Goal: Navigation & Orientation: Find specific page/section

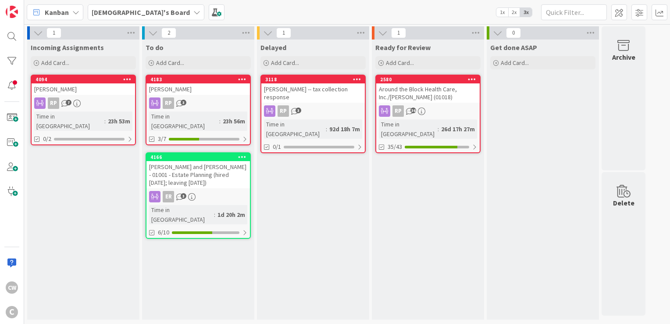
click at [232, 161] on div "[PERSON_NAME] and [PERSON_NAME] - 01001 - Estate Planning (hired [DATE]; leavin…" at bounding box center [197, 174] width 103 height 27
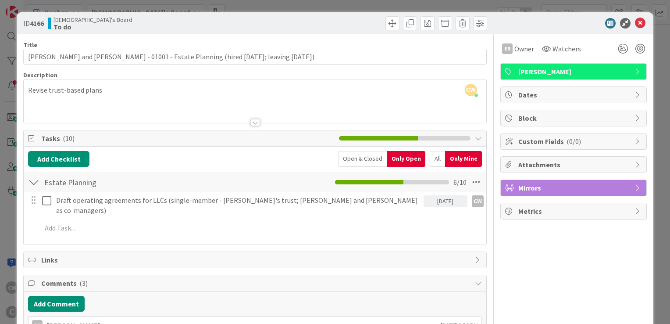
click at [639, 21] on div at bounding box center [568, 23] width 155 height 11
click at [635, 18] on icon at bounding box center [640, 23] width 11 height 11
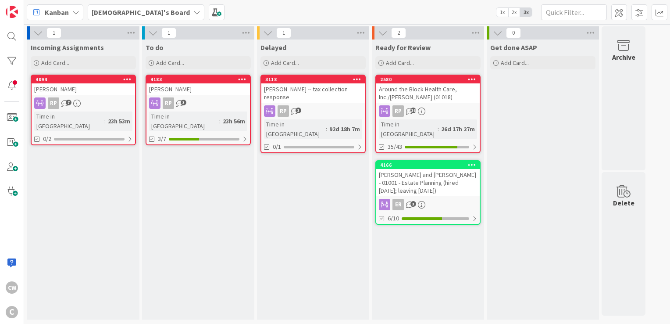
click at [181, 86] on div "[PERSON_NAME]" at bounding box center [197, 88] width 103 height 11
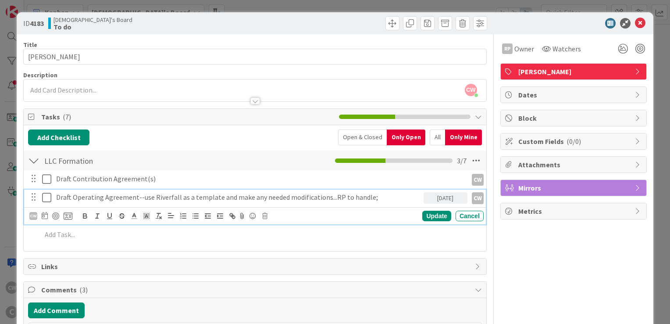
click at [371, 201] on p "Draft Operating Agreement--use Riverfall as a template and make any needed modi…" at bounding box center [238, 197] width 364 height 10
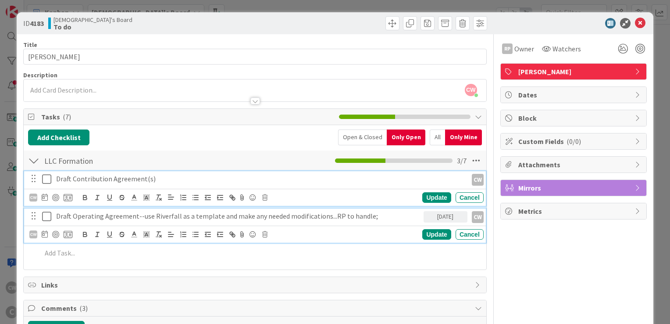
click at [347, 179] on p "Draft Contribution Agreement(s)" at bounding box center [260, 179] width 408 height 10
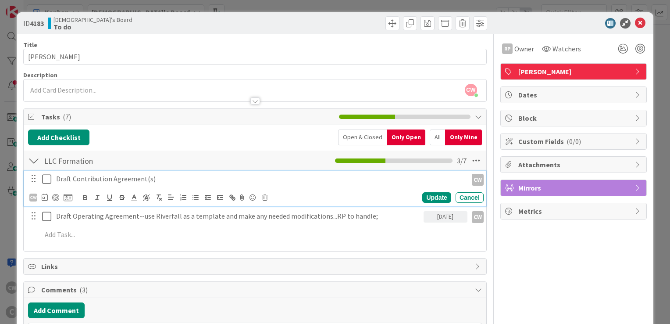
click at [229, 136] on div "Add Checklist Open & Closed Only Open All Only Mine" at bounding box center [255, 137] width 454 height 16
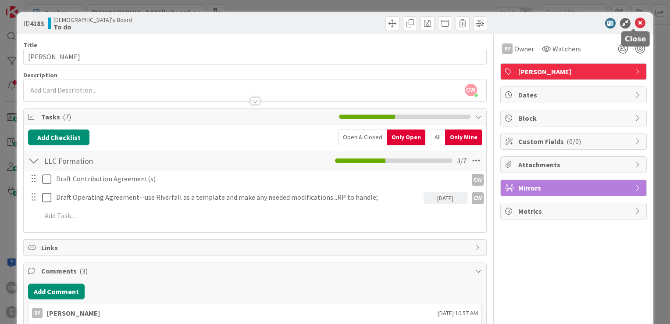
click at [637, 25] on icon at bounding box center [640, 23] width 11 height 11
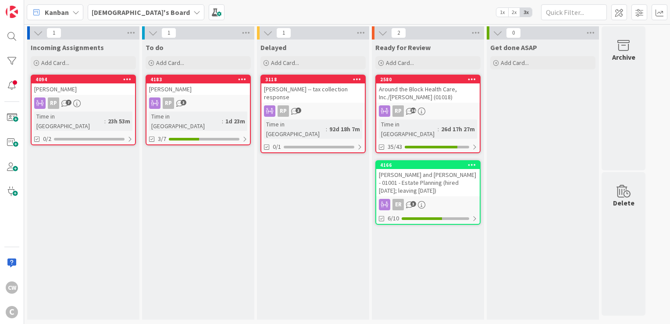
click at [189, 88] on div "[PERSON_NAME]" at bounding box center [197, 88] width 103 height 11
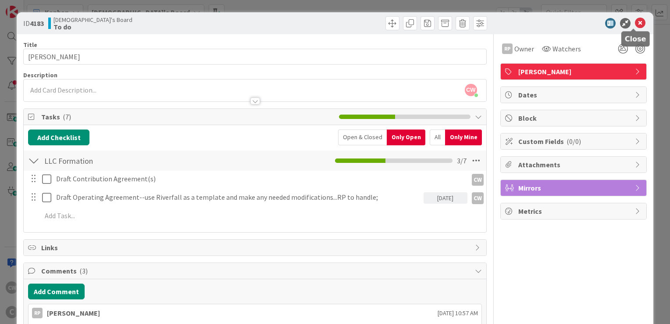
click at [636, 23] on icon at bounding box center [640, 23] width 11 height 11
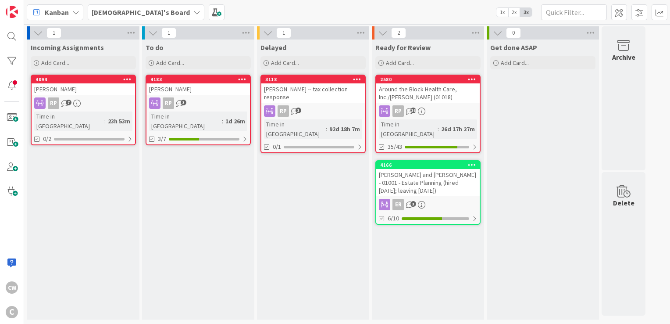
click at [100, 93] on div "[PERSON_NAME]" at bounding box center [83, 88] width 103 height 11
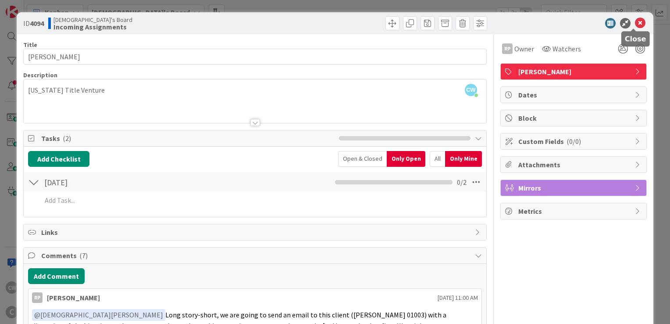
click at [635, 23] on icon at bounding box center [640, 23] width 11 height 11
